Goal: Task Accomplishment & Management: Complete application form

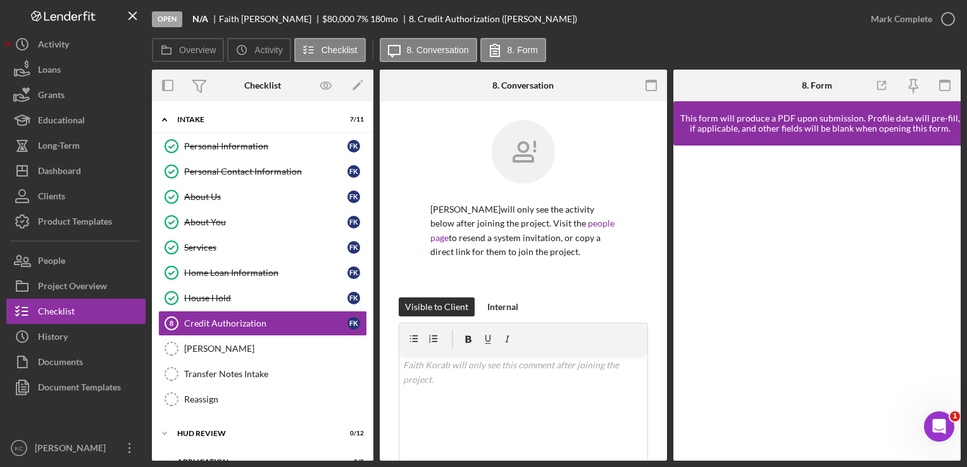
scroll to position [153, 0]
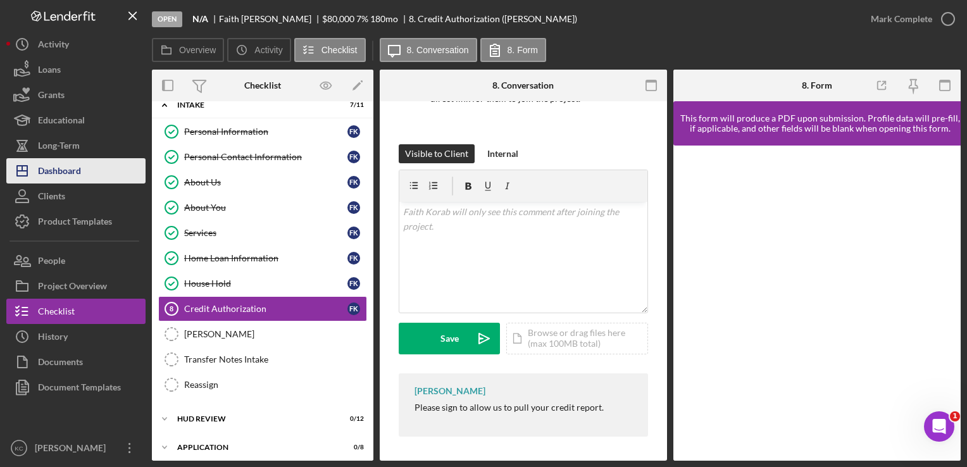
click at [85, 182] on button "Icon/Dashboard Dashboard" at bounding box center [75, 170] width 139 height 25
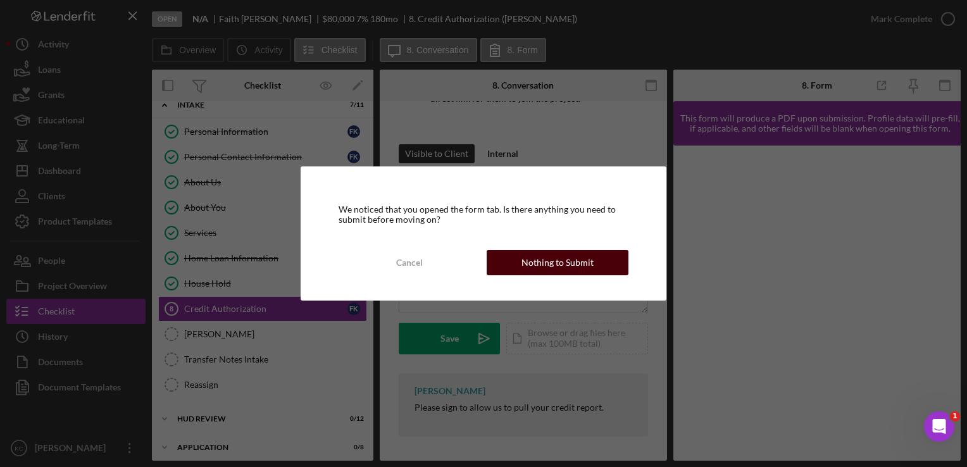
click at [529, 271] on div "Nothing to Submit" at bounding box center [558, 262] width 72 height 25
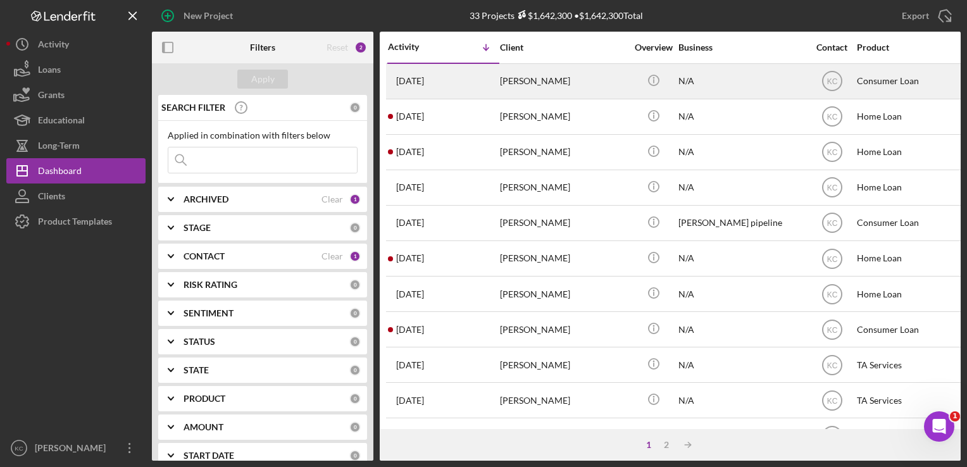
click at [589, 85] on div "[PERSON_NAME]" at bounding box center [563, 82] width 127 height 34
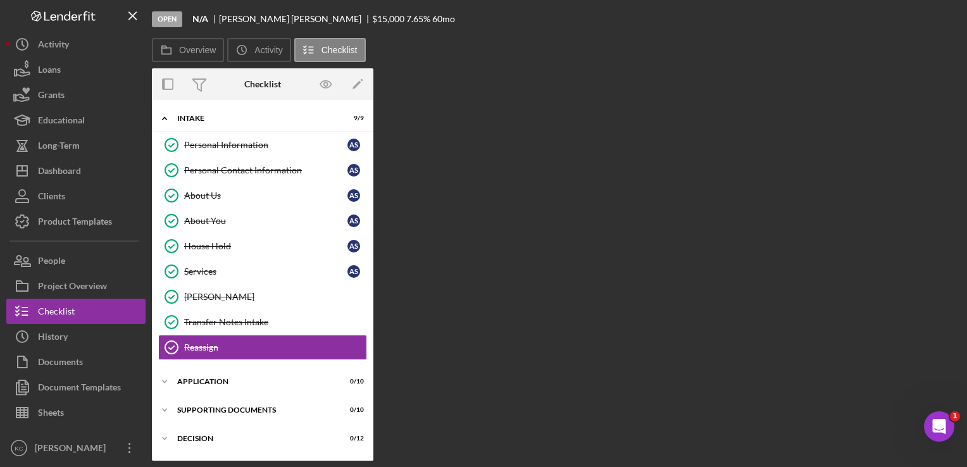
scroll to position [23, 0]
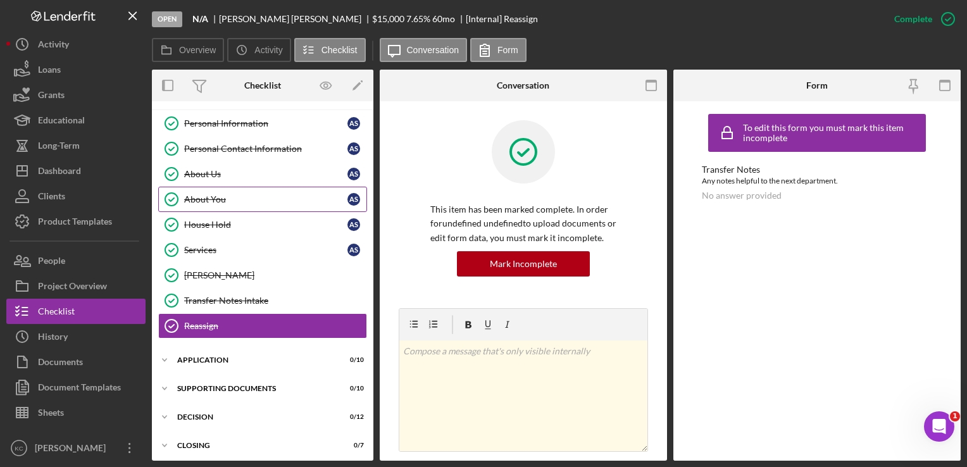
click at [294, 201] on div "About You" at bounding box center [265, 199] width 163 height 10
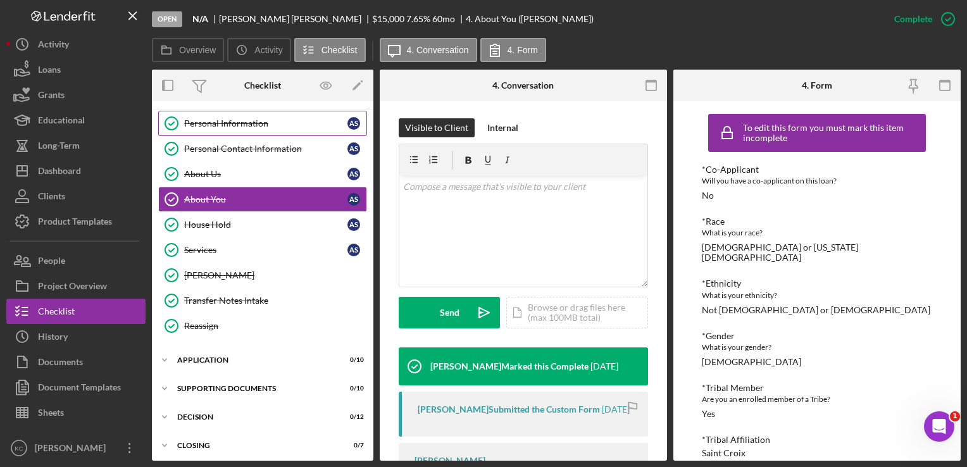
click at [223, 121] on div "Personal Information" at bounding box center [265, 123] width 163 height 10
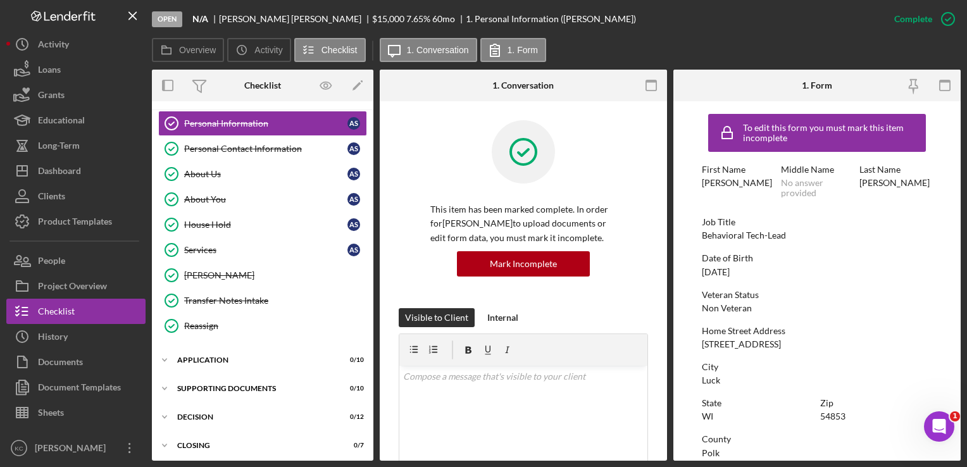
scroll to position [241, 0]
